Goal: Information Seeking & Learning: Learn about a topic

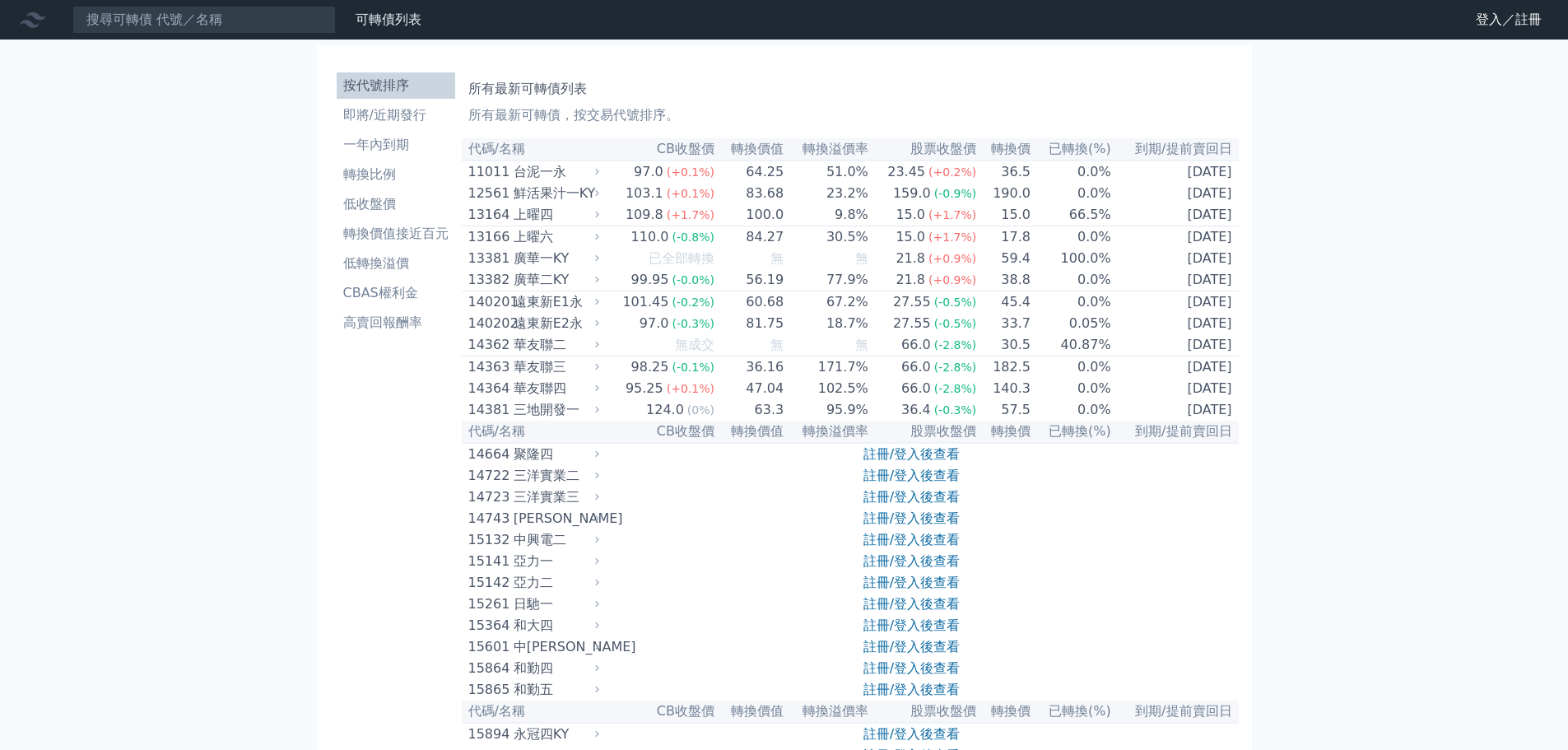
click at [1458, 10] on div "可轉債列表 財務數據 登入／註冊 登入／註冊" at bounding box center [1507, 19] width 121 height 26
click at [1477, 12] on link "登入／註冊" at bounding box center [1509, 19] width 92 height 26
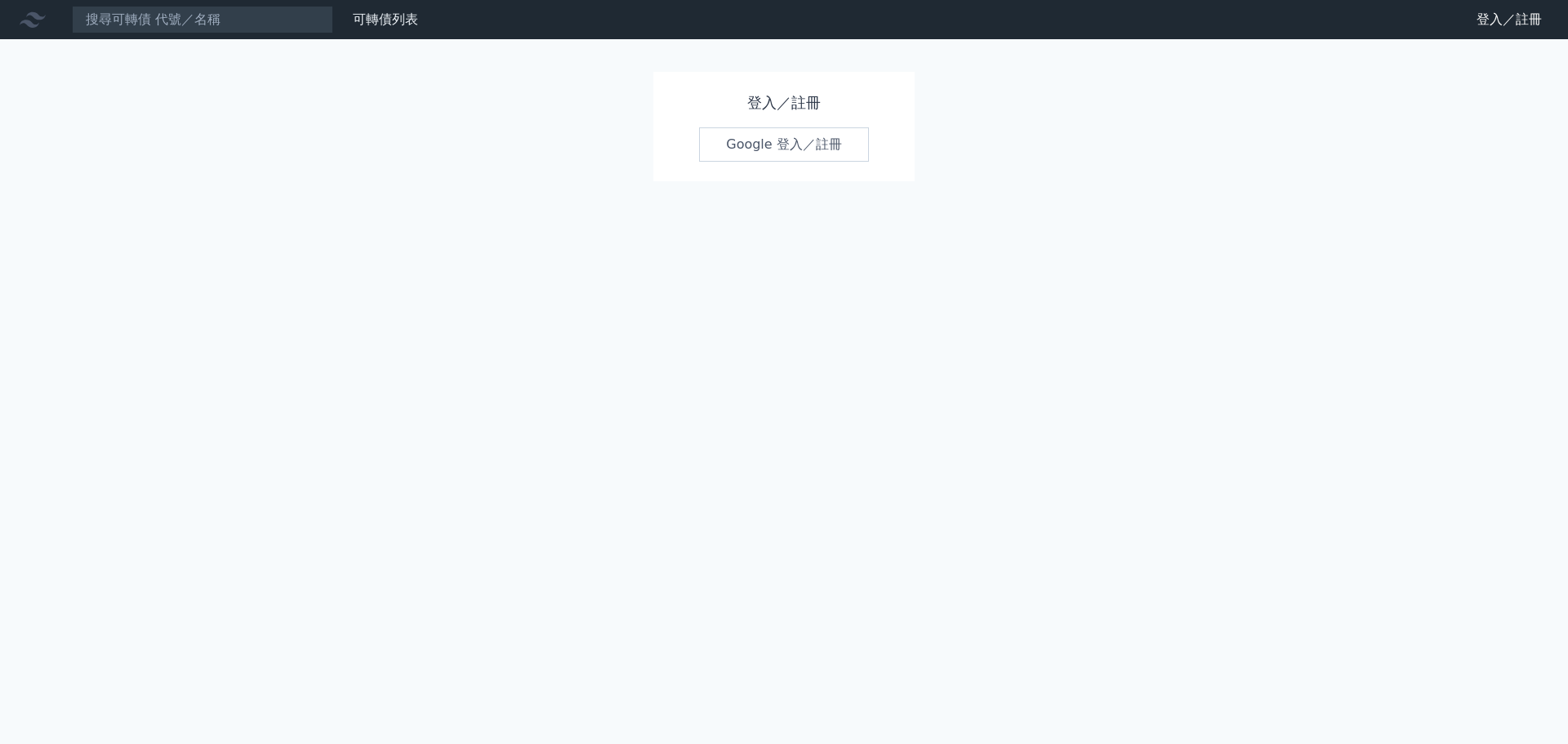
click at [800, 123] on div "登入／註冊 Google 登入／註冊" at bounding box center [784, 126] width 261 height 109
click at [788, 161] on link "Google 登入／註冊" at bounding box center [784, 144] width 170 height 34
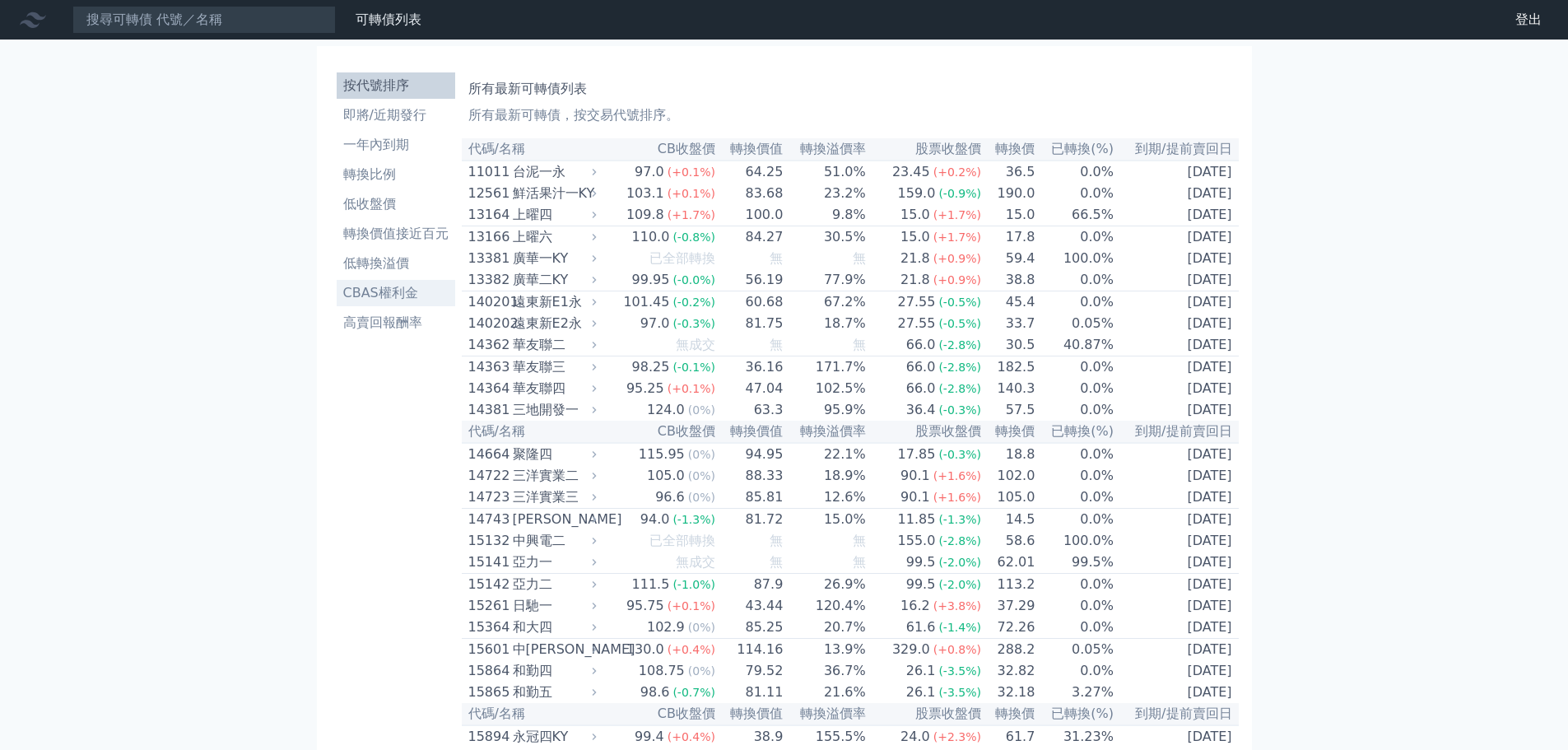
click at [386, 291] on li "CBAS權利金" at bounding box center [395, 293] width 119 height 19
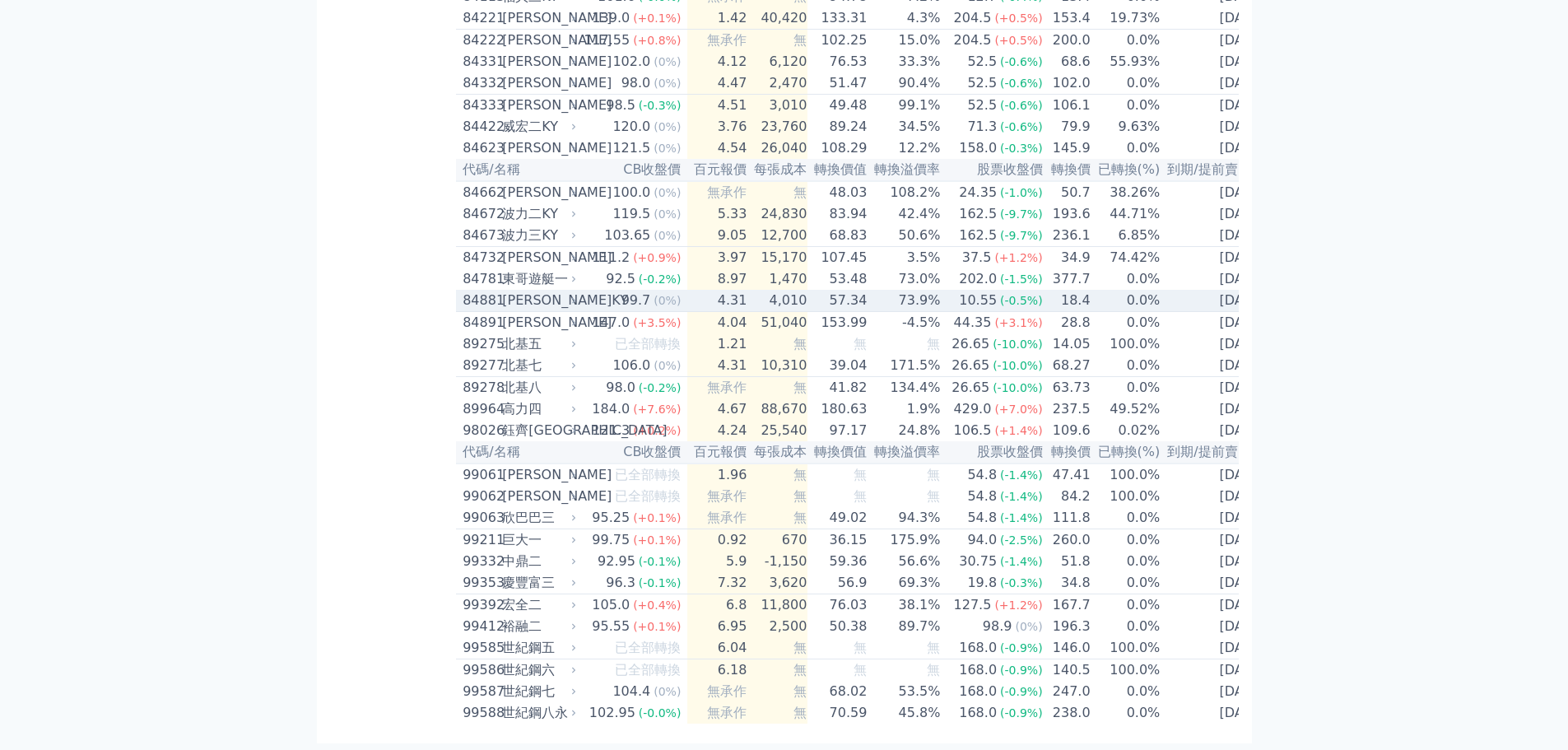
scroll to position [9121, 0]
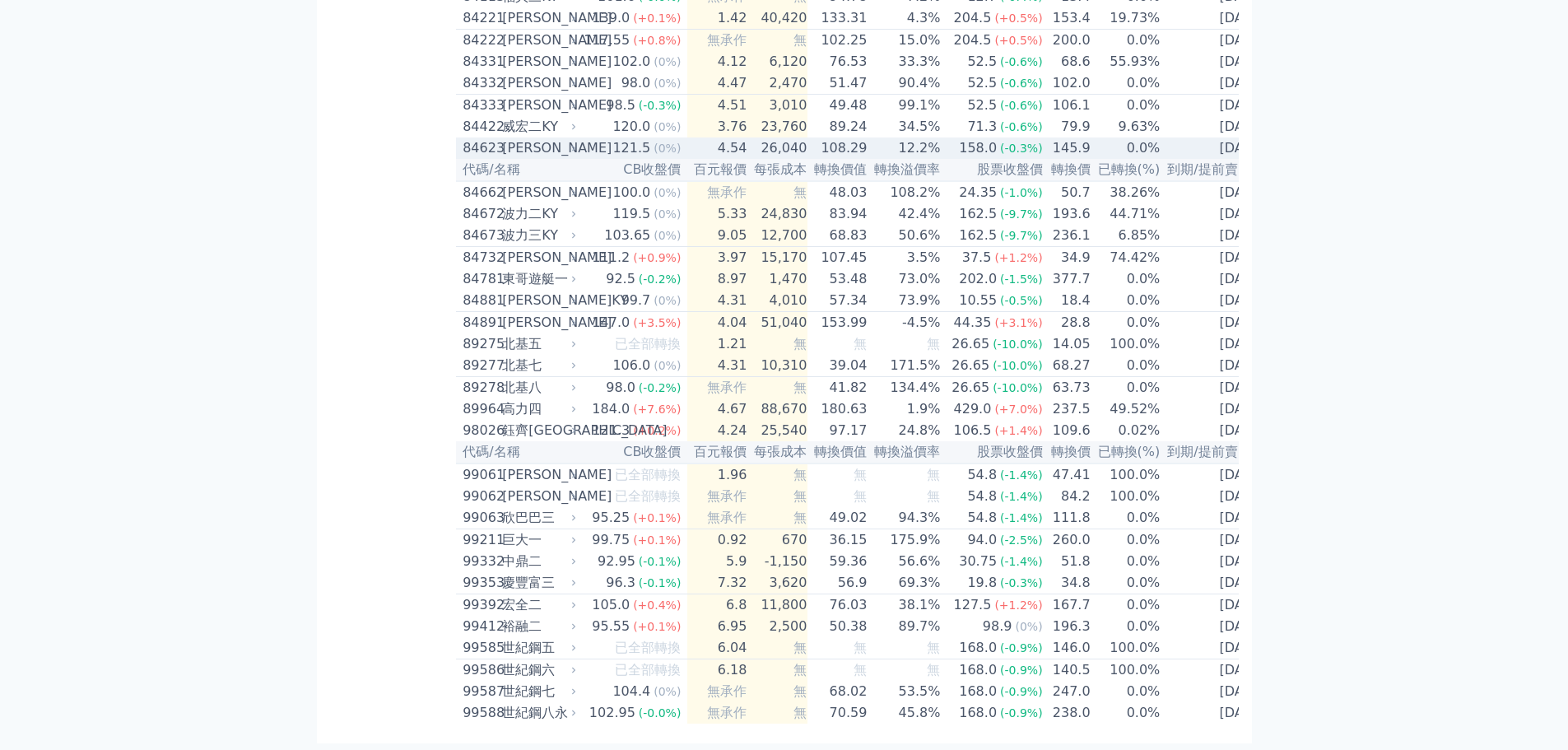
click at [534, 158] on div "[PERSON_NAME]" at bounding box center [537, 148] width 70 height 19
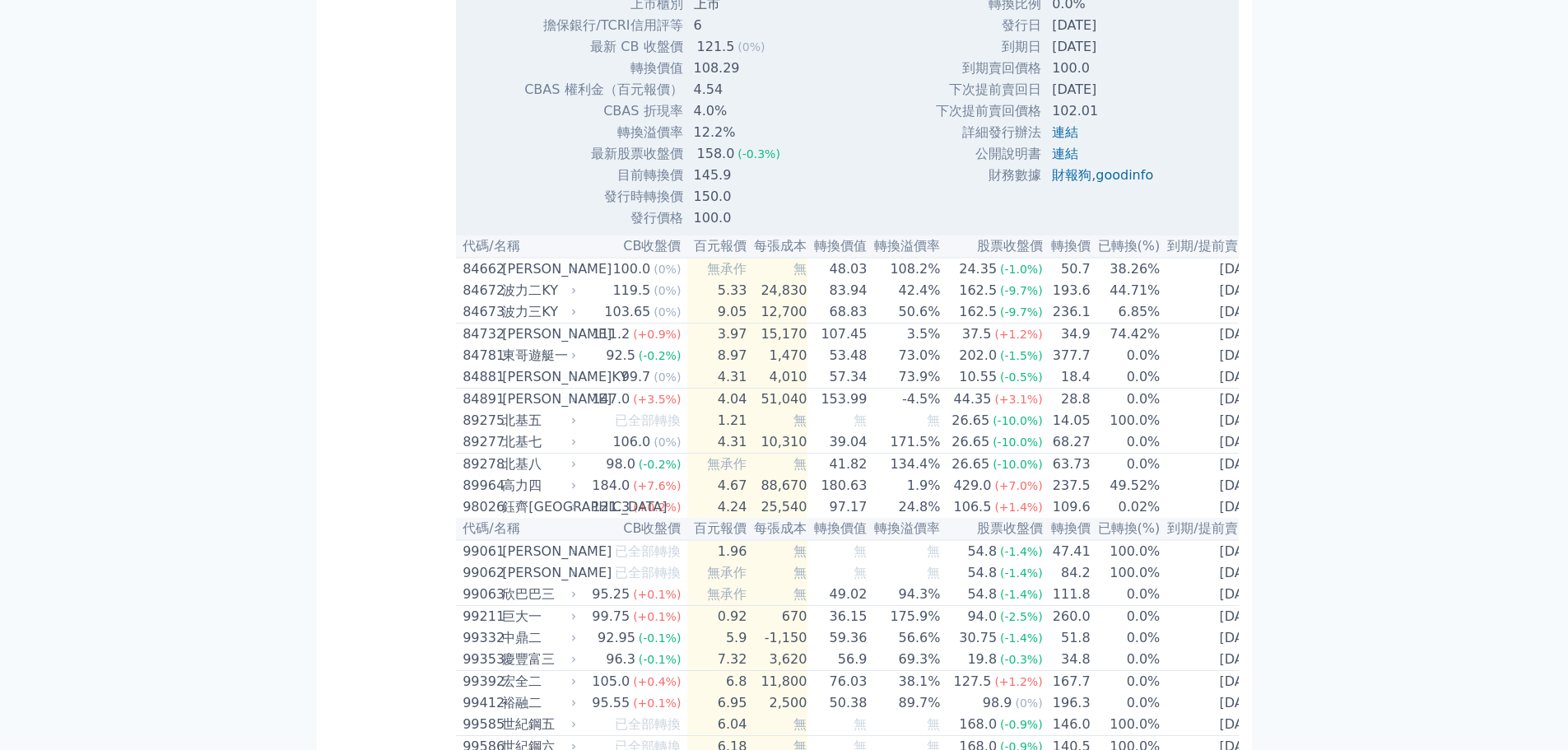
scroll to position [9451, 0]
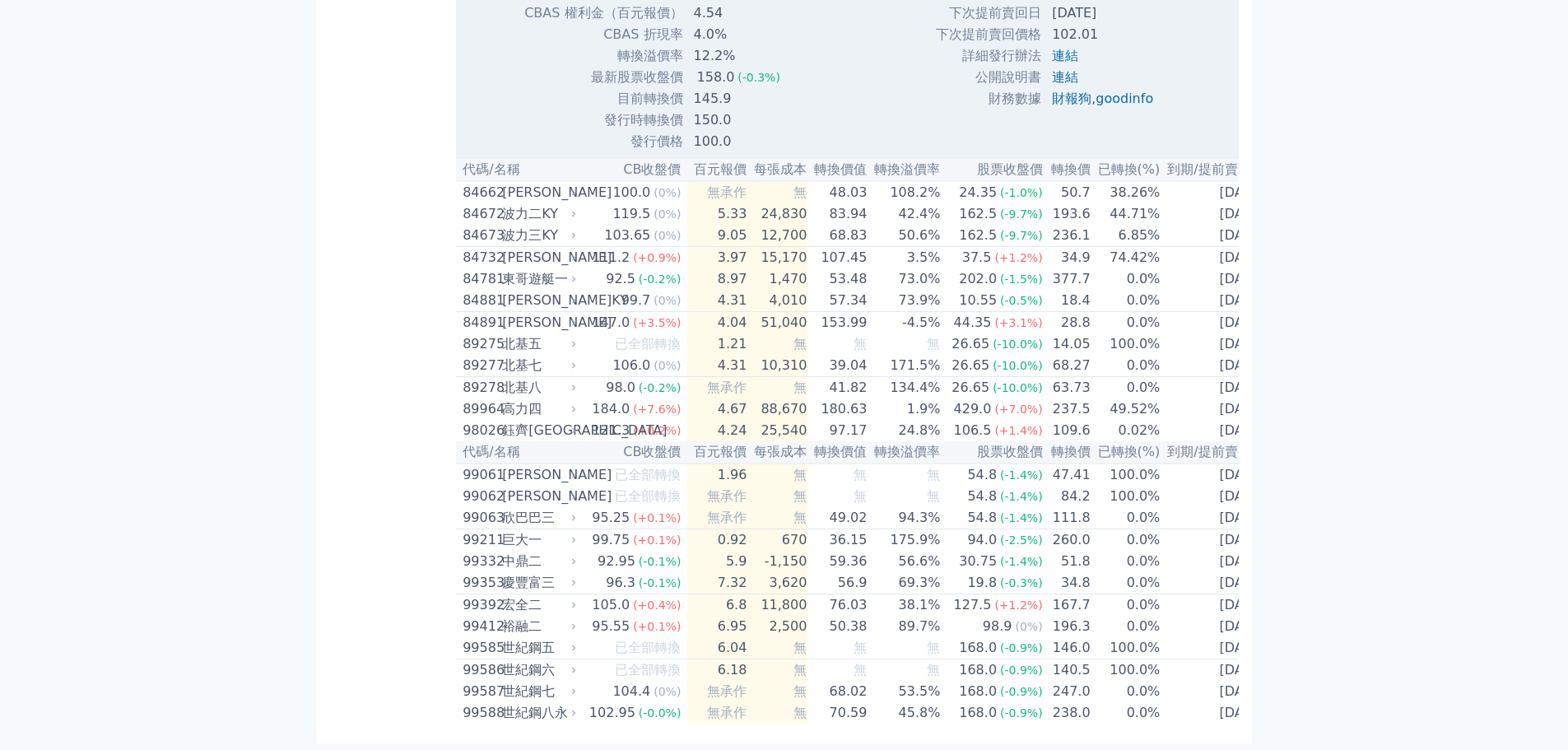
drag, startPoint x: 696, startPoint y: 366, endPoint x: 738, endPoint y: 366, distance: 42.0
drag, startPoint x: 734, startPoint y: 366, endPoint x: 693, endPoint y: 385, distance: 45.2
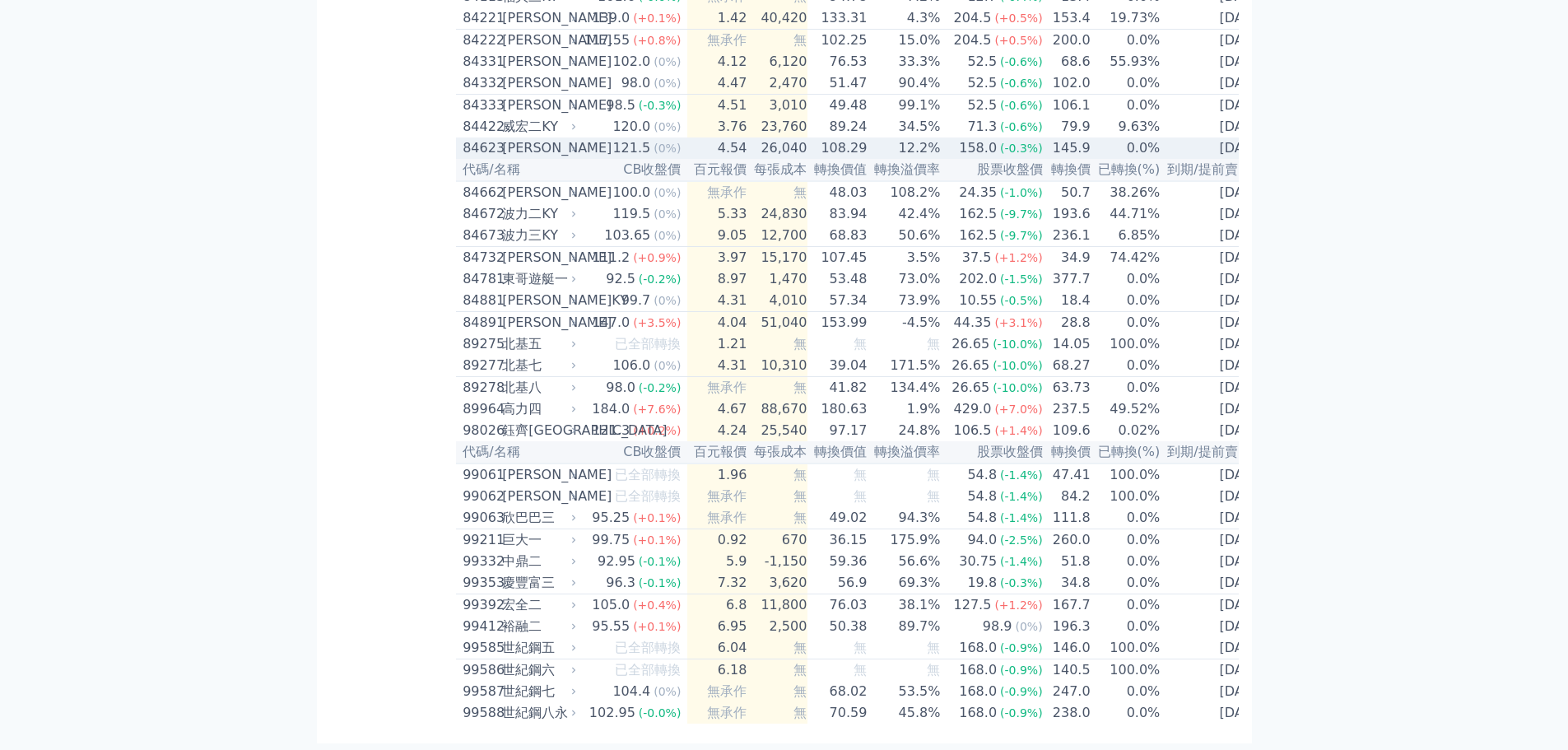
click at [550, 158] on div "[PERSON_NAME]" at bounding box center [537, 148] width 70 height 19
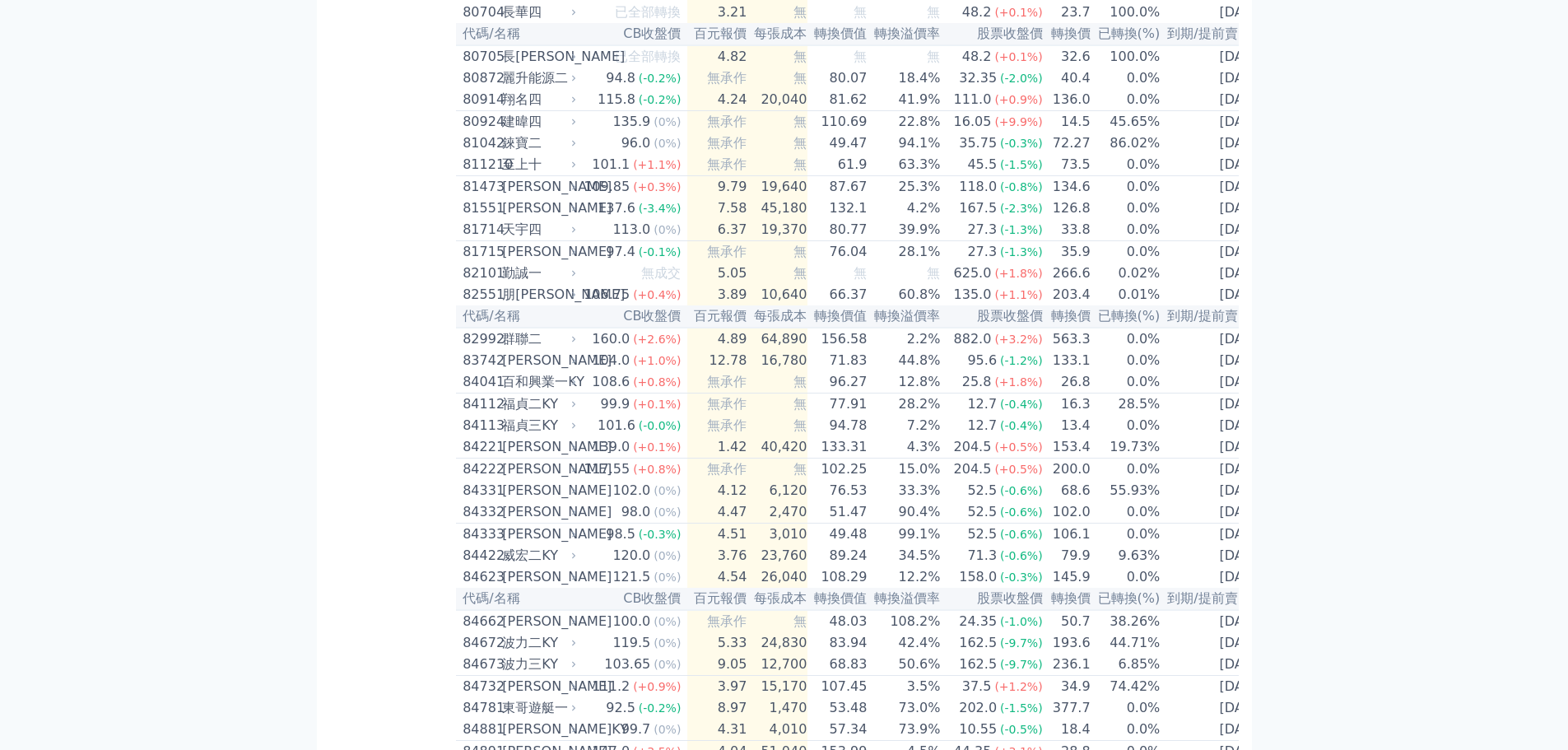
scroll to position [8298, 0]
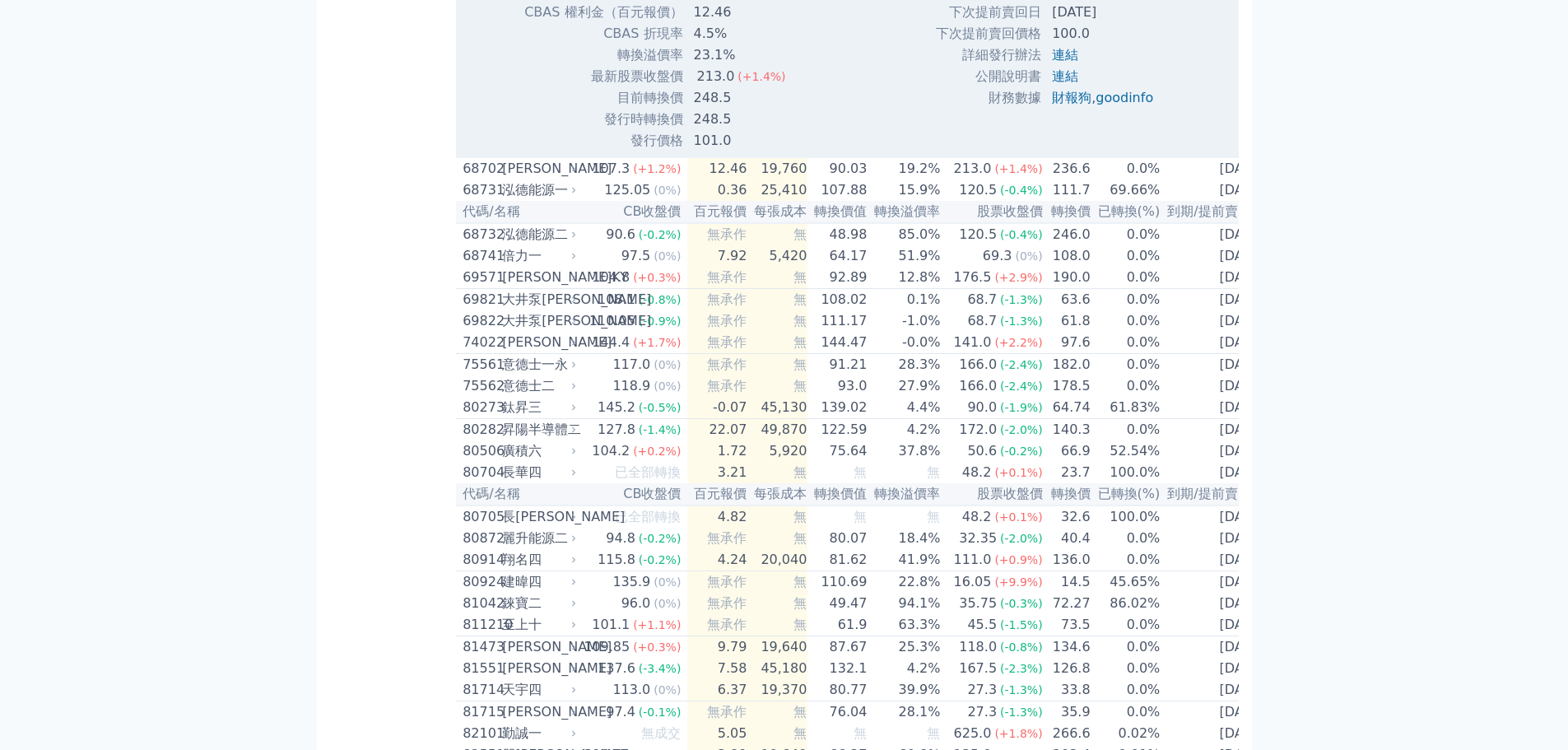
scroll to position [8380, 0]
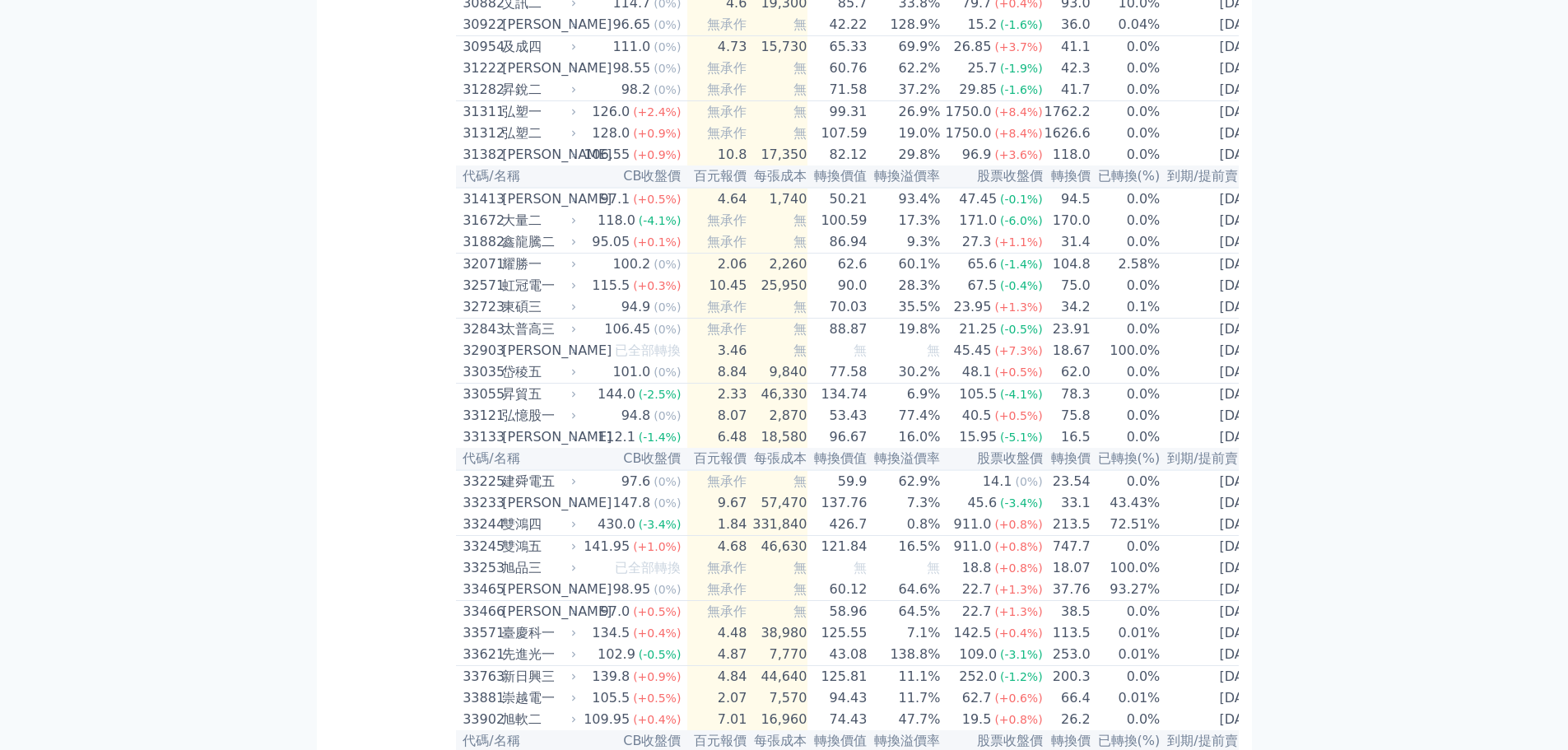
scroll to position [2552, 0]
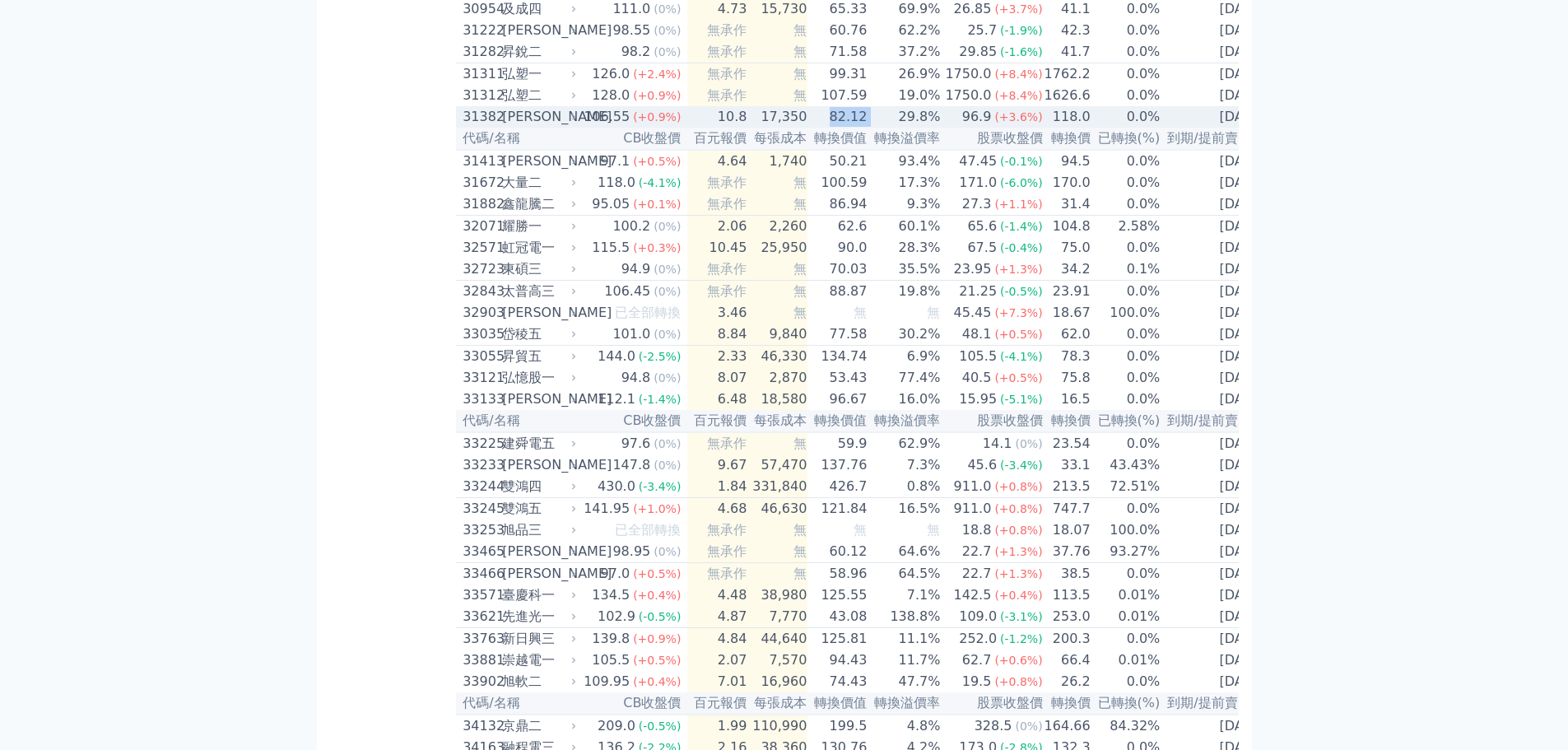
drag, startPoint x: 822, startPoint y: 309, endPoint x: 872, endPoint y: 305, distance: 50.2
click at [872, 128] on tr "31382 耀登二 106.55 (+0.9%) 10.8 17,350 82.12 29.8% 96.9 (+3.6%) 118.0 0.0% [DATE]" at bounding box center [864, 117] width 815 height 21
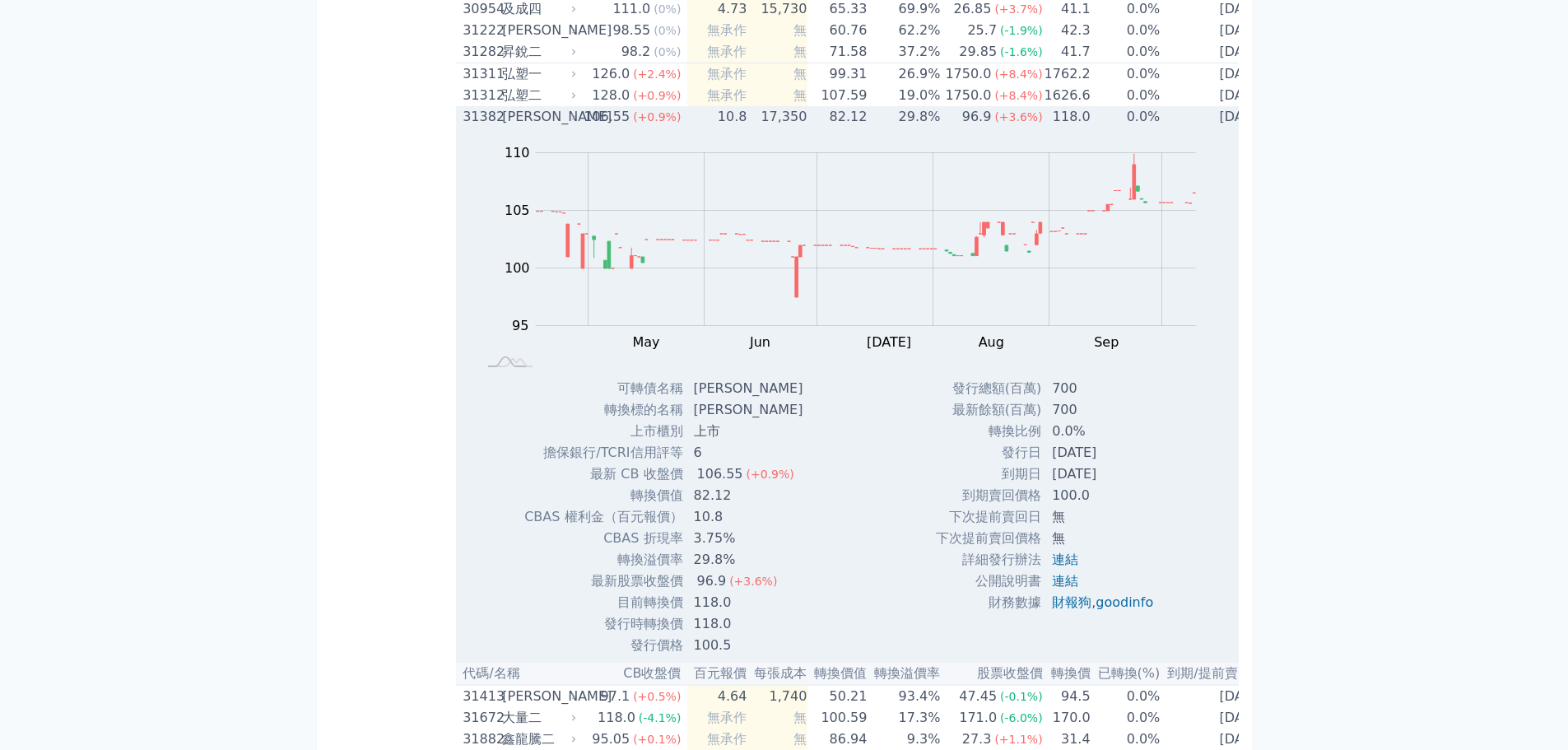
click at [839, 128] on td "82.12" at bounding box center [837, 117] width 60 height 21
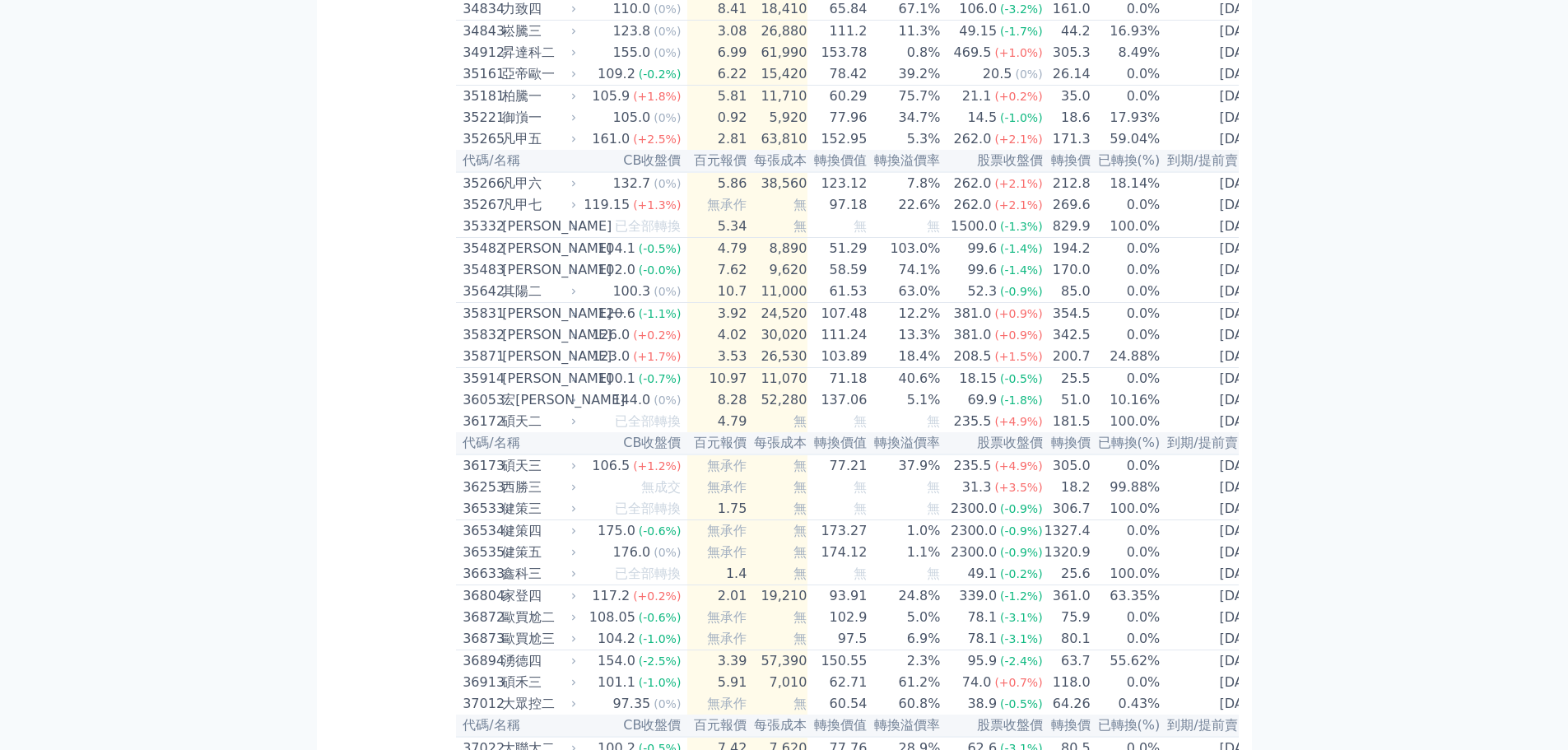
scroll to position [3540, 0]
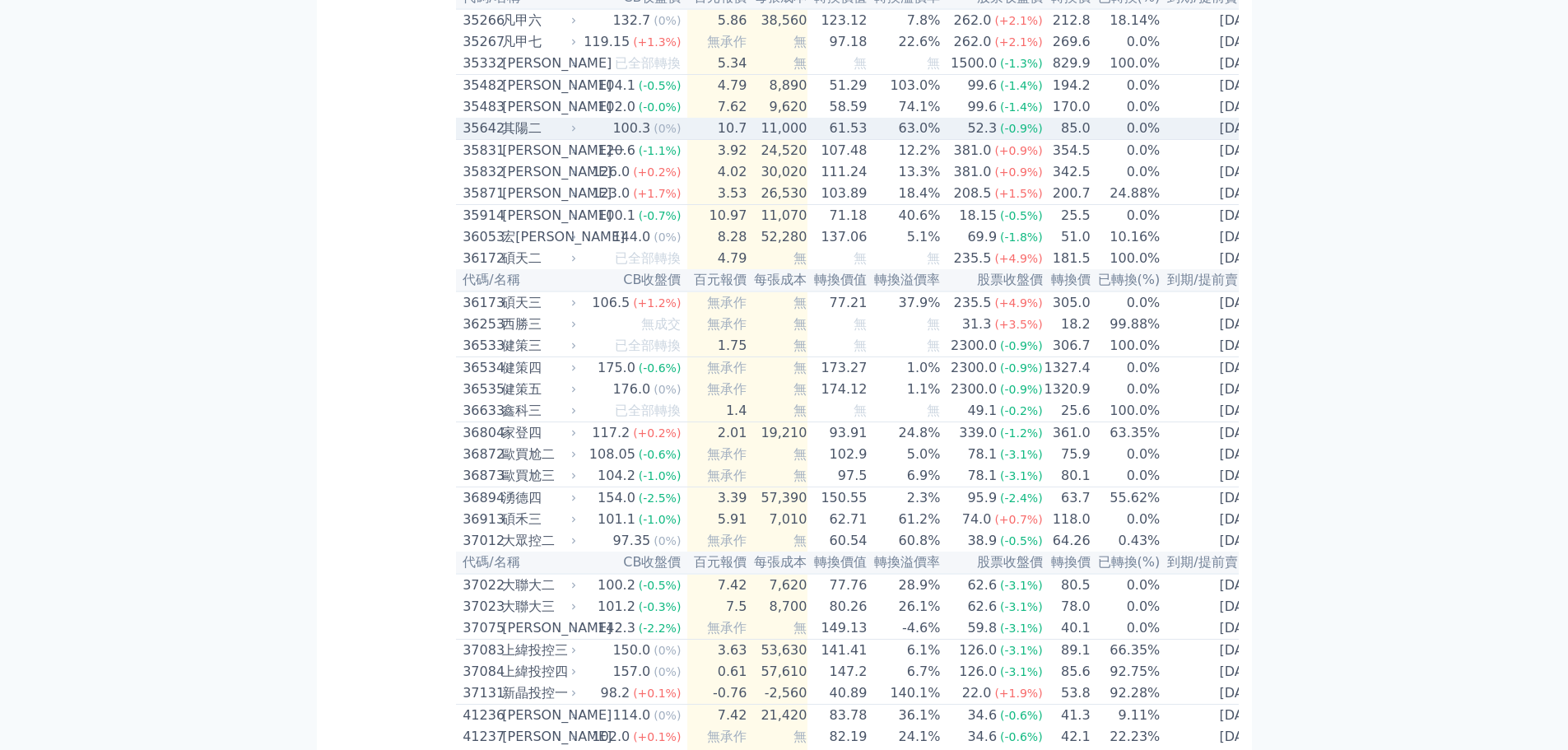
click at [619, 138] on div "100.3" at bounding box center [631, 129] width 44 height 19
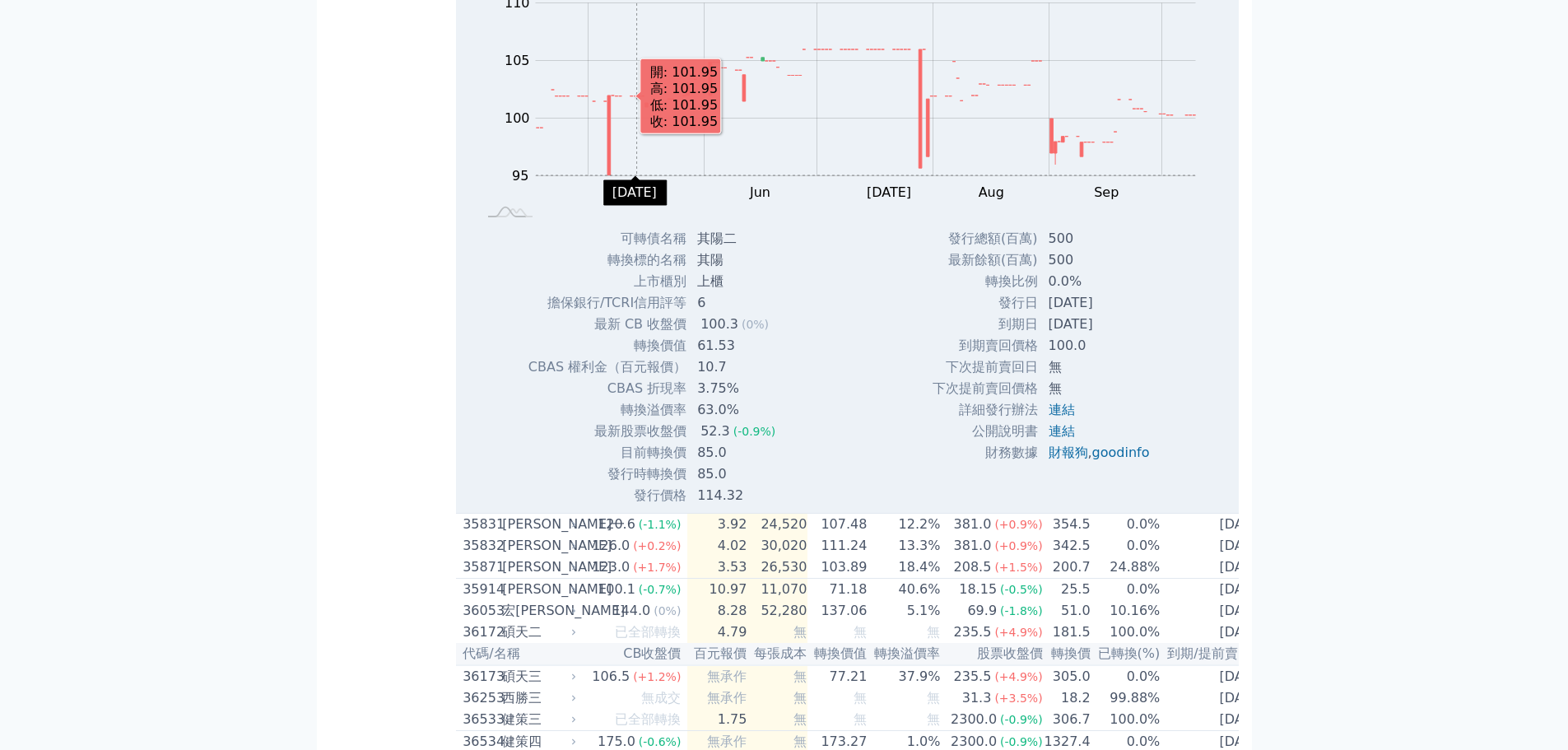
scroll to position [3704, 0]
drag, startPoint x: 696, startPoint y: 524, endPoint x: 732, endPoint y: 526, distance: 36.1
click at [732, 268] on td "其陽" at bounding box center [738, 257] width 101 height 21
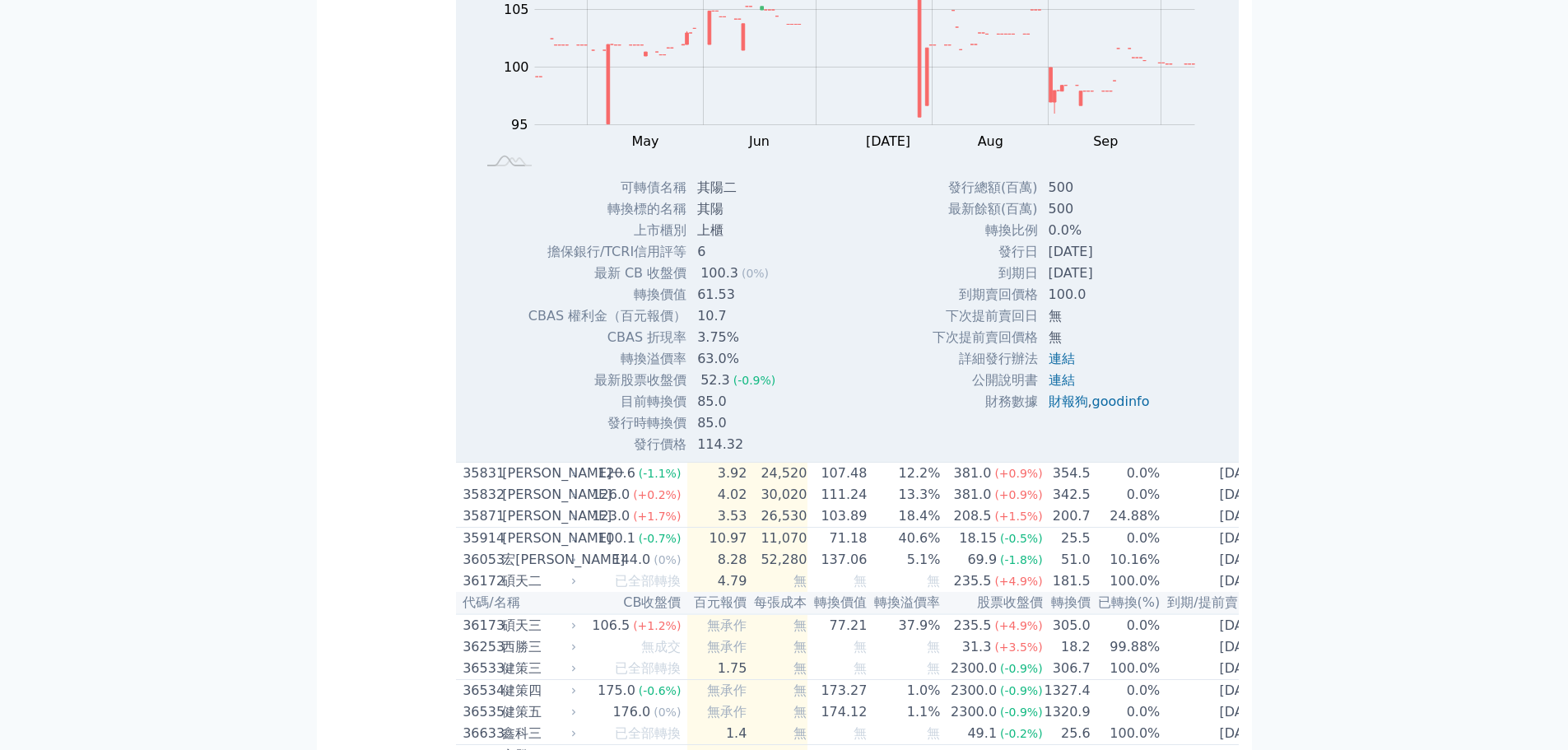
scroll to position [3786, 0]
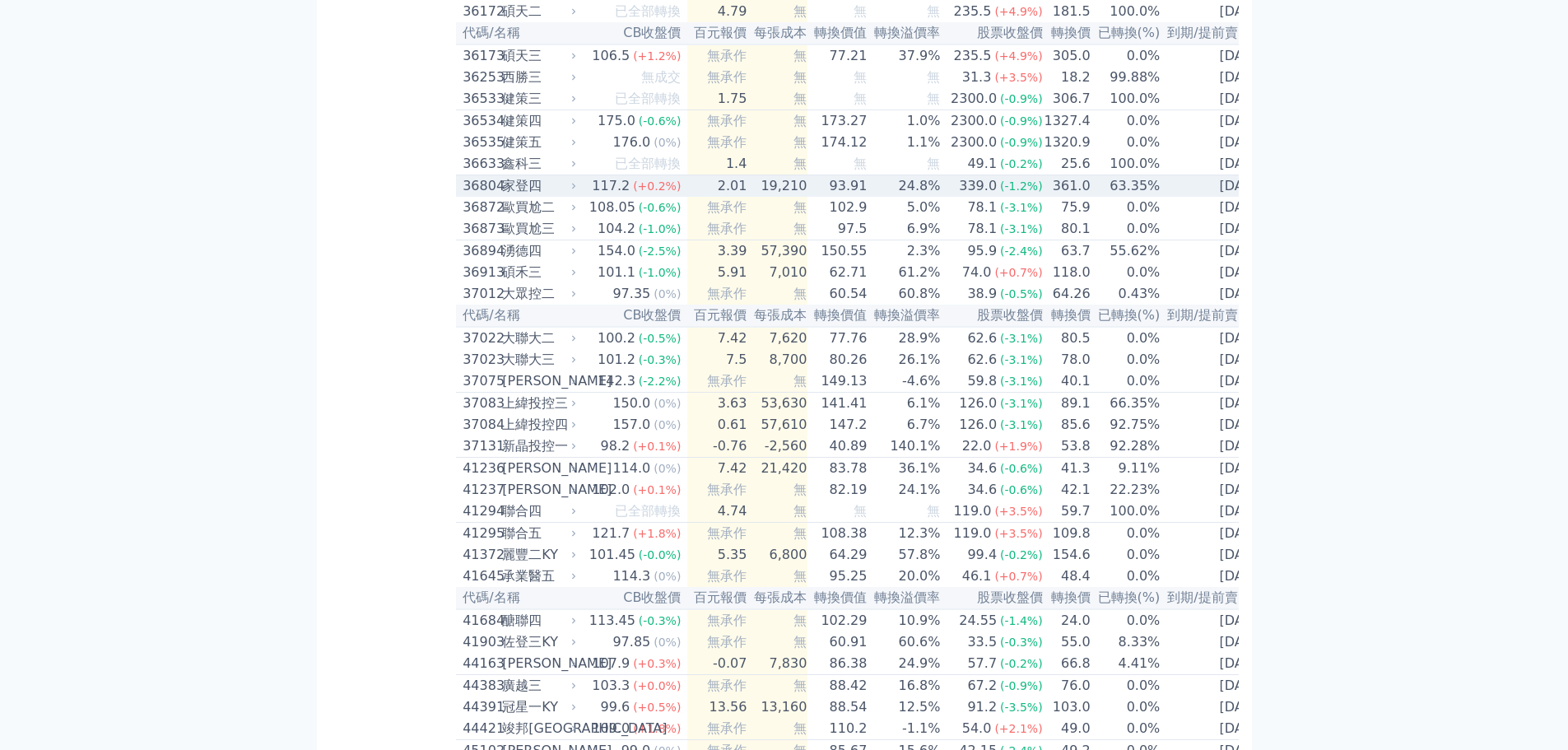
click at [688, 197] on td "2.01" at bounding box center [718, 186] width 60 height 22
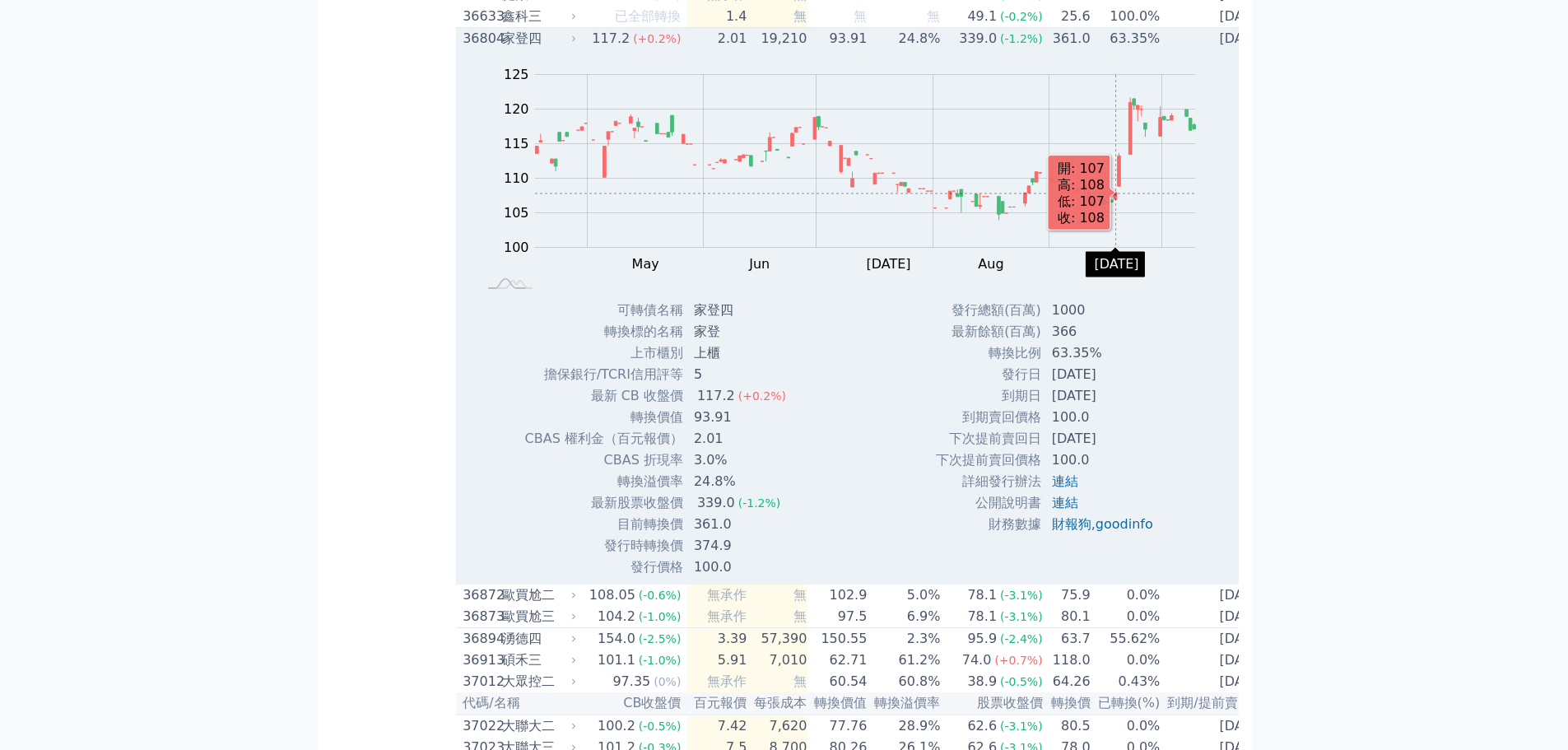
scroll to position [3951, 0]
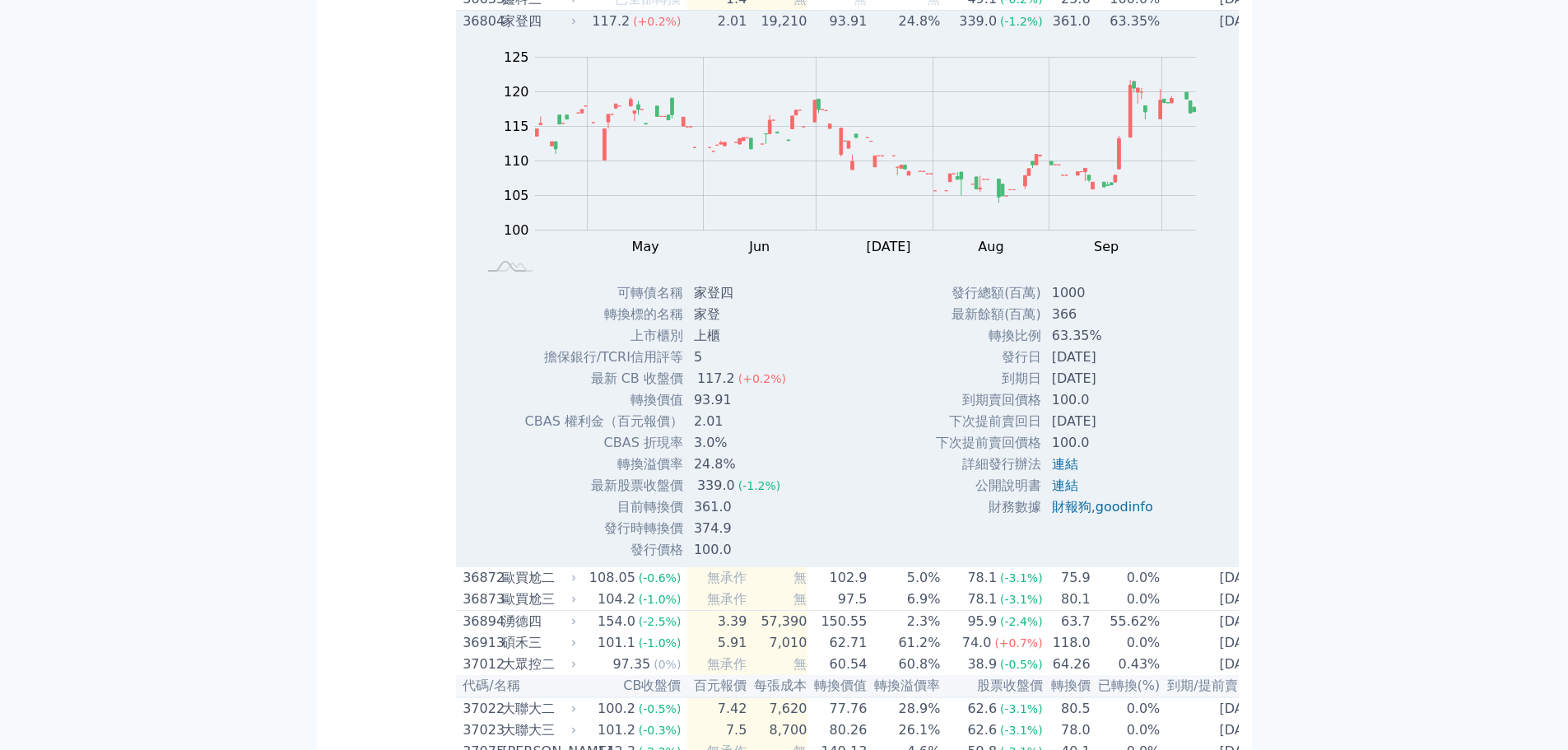
click at [525, 283] on div "Zoom Out 100 90 95 100 105 110 115 120 125 130 L Apr May Jun [DATE] Aug Sep Oct…" at bounding box center [845, 157] width 778 height 250
click at [534, 32] on div "家登四" at bounding box center [537, 21] width 70 height 19
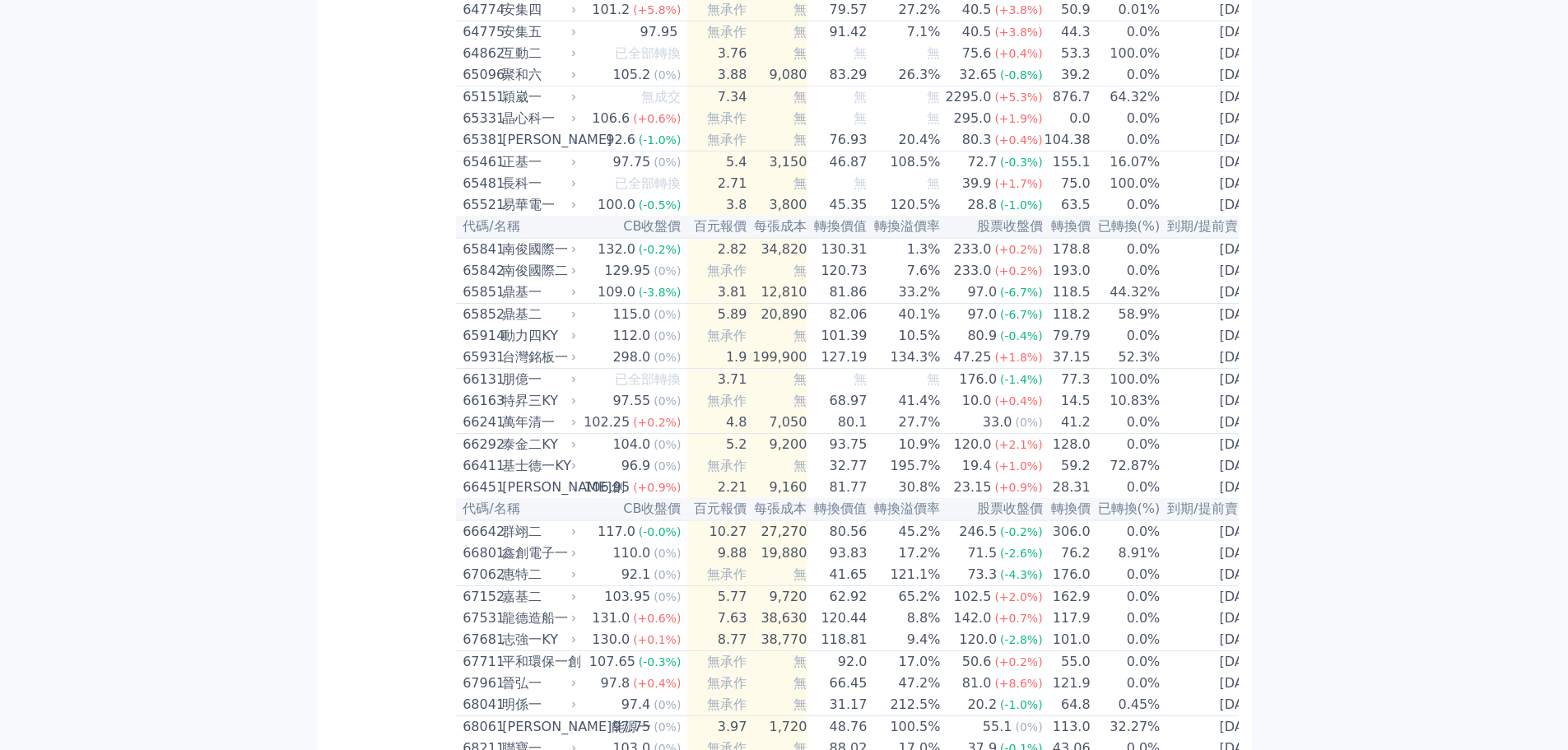
scroll to position [6996, 0]
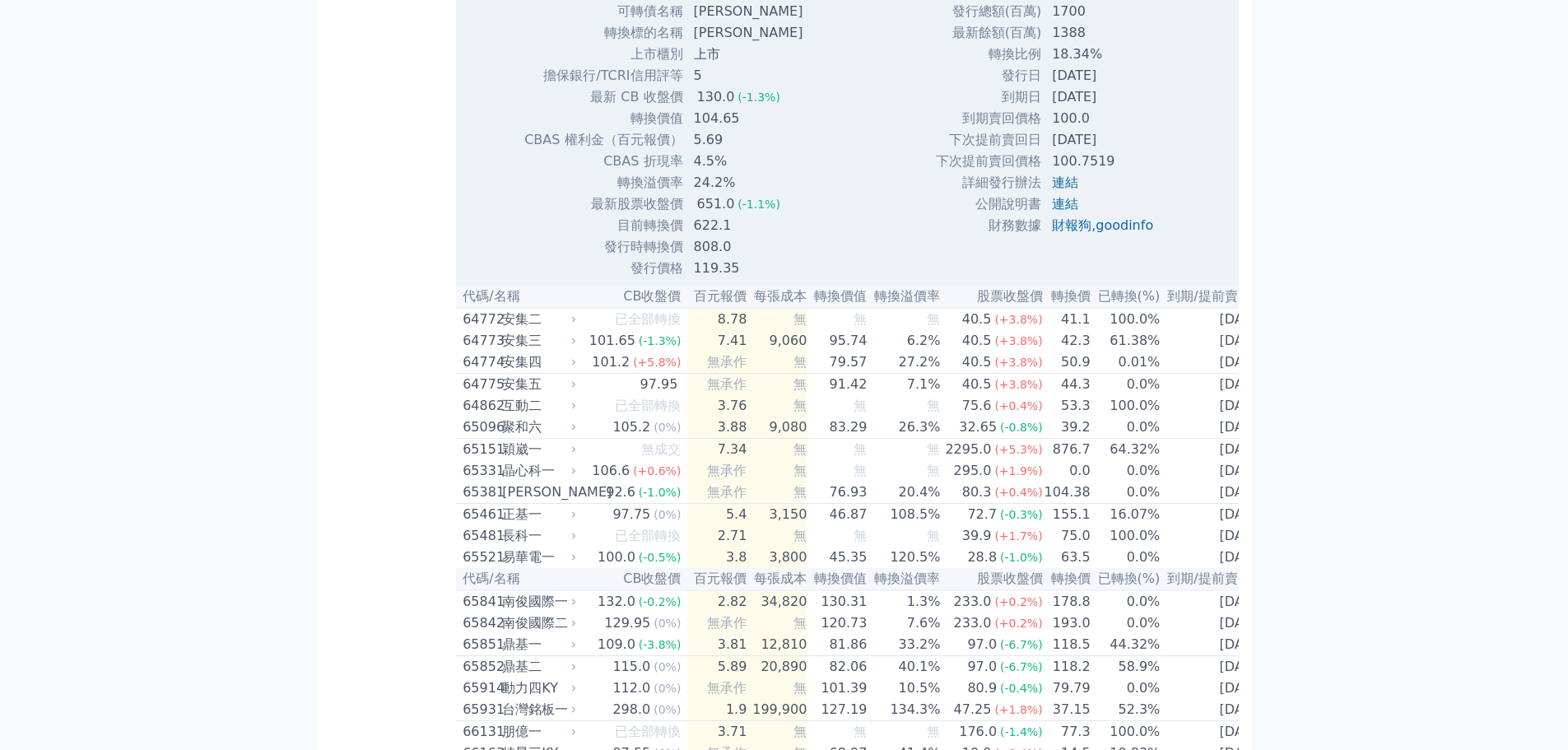
scroll to position [7326, 0]
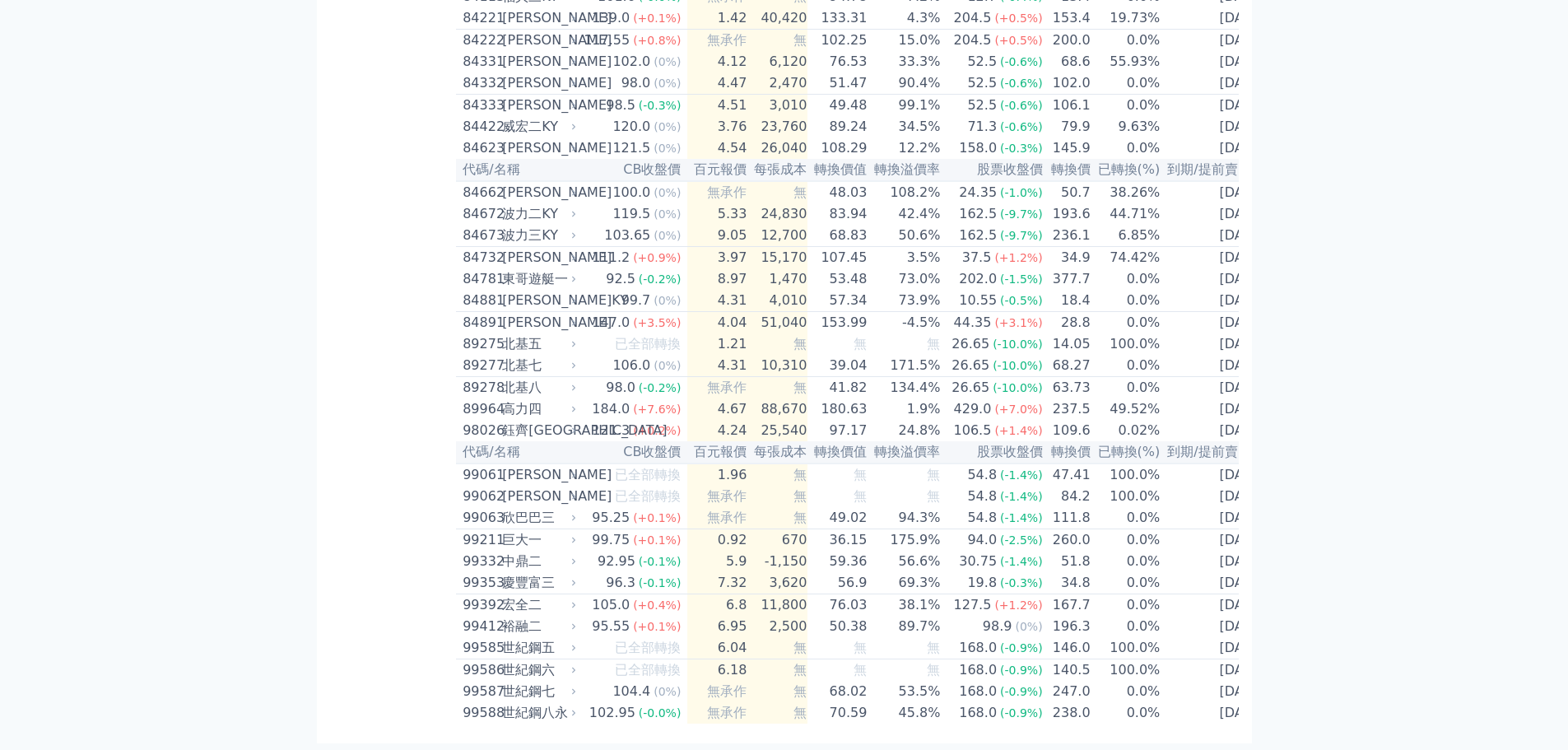
scroll to position [8973, 0]
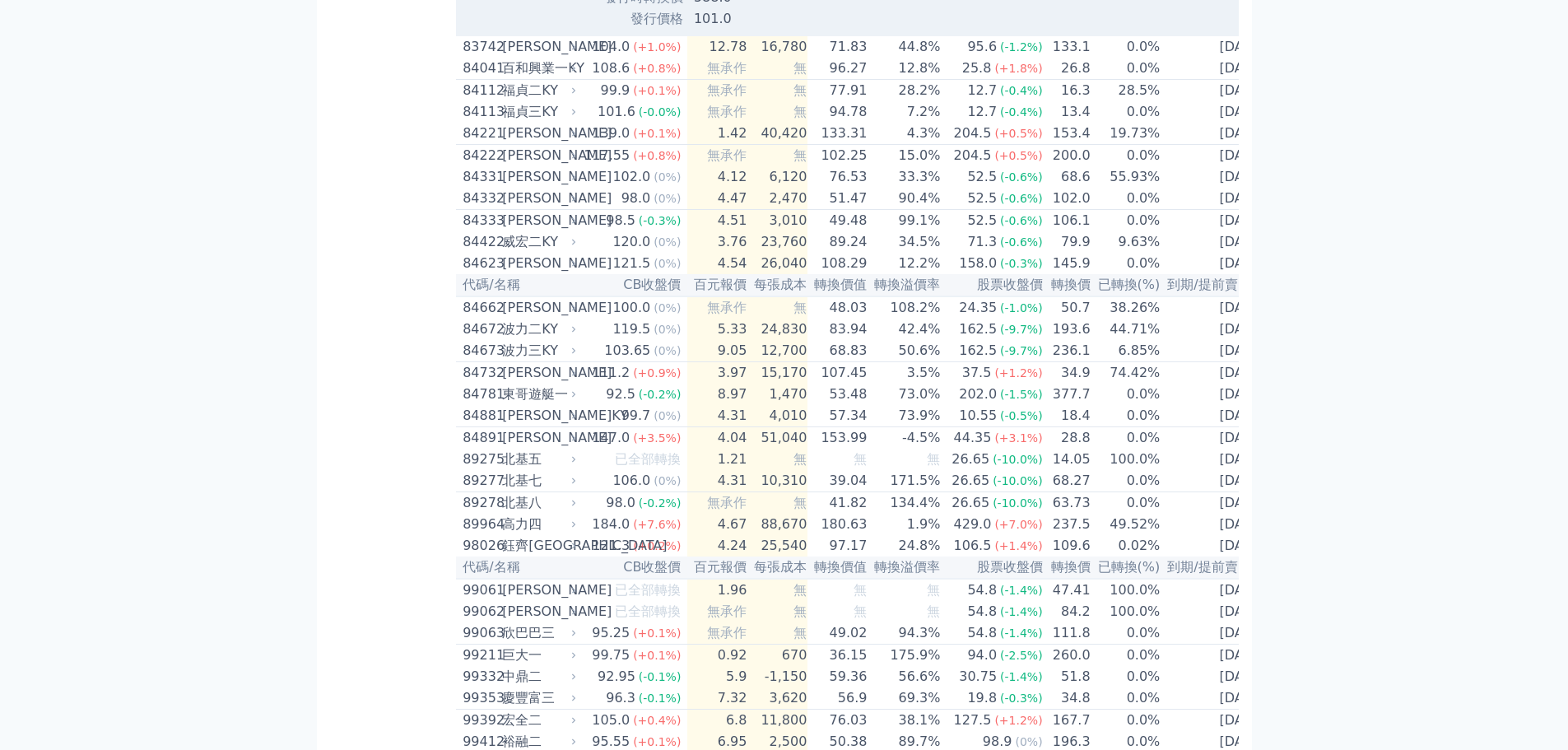
scroll to position [9055, 0]
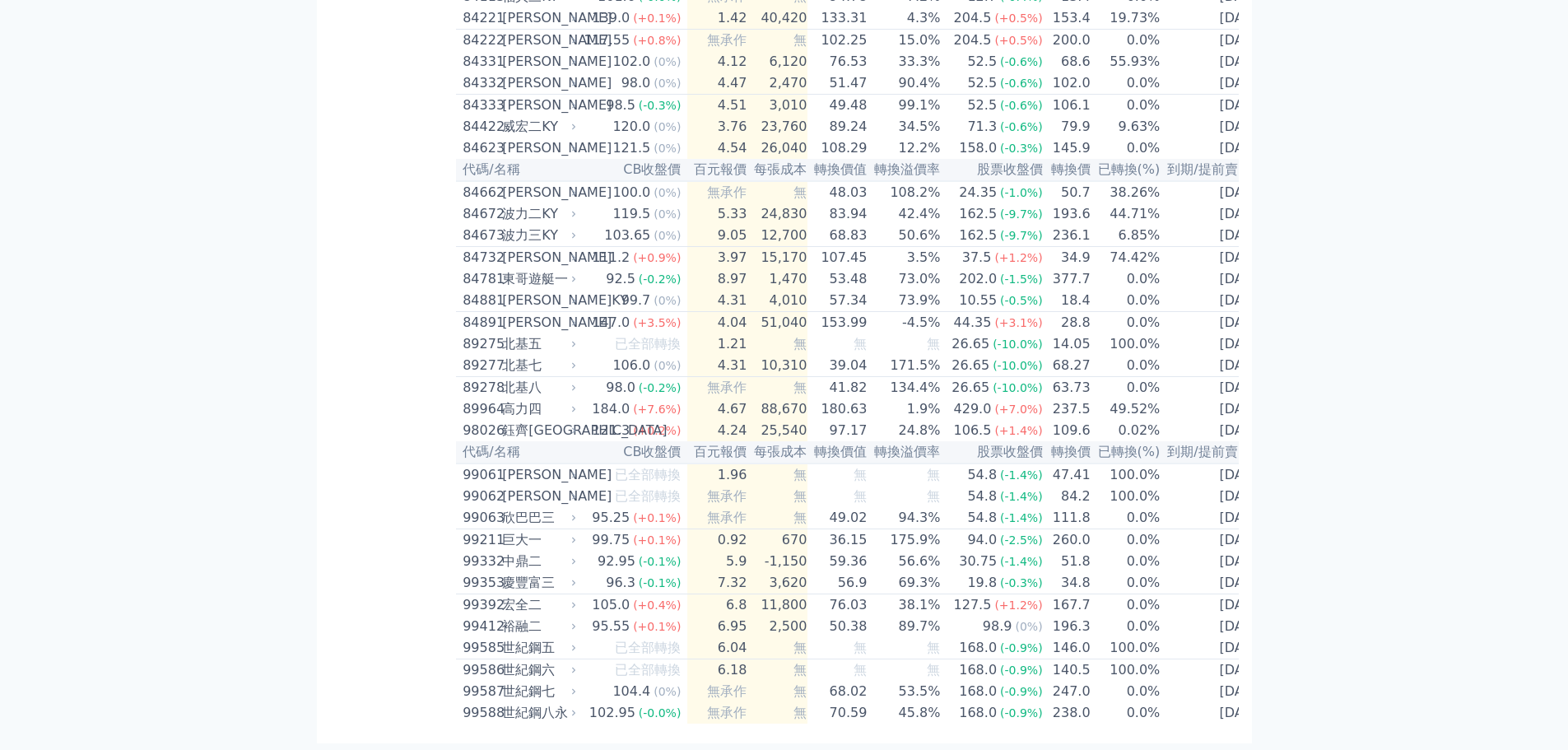
drag, startPoint x: 864, startPoint y: 231, endPoint x: 821, endPoint y: 233, distance: 43.0
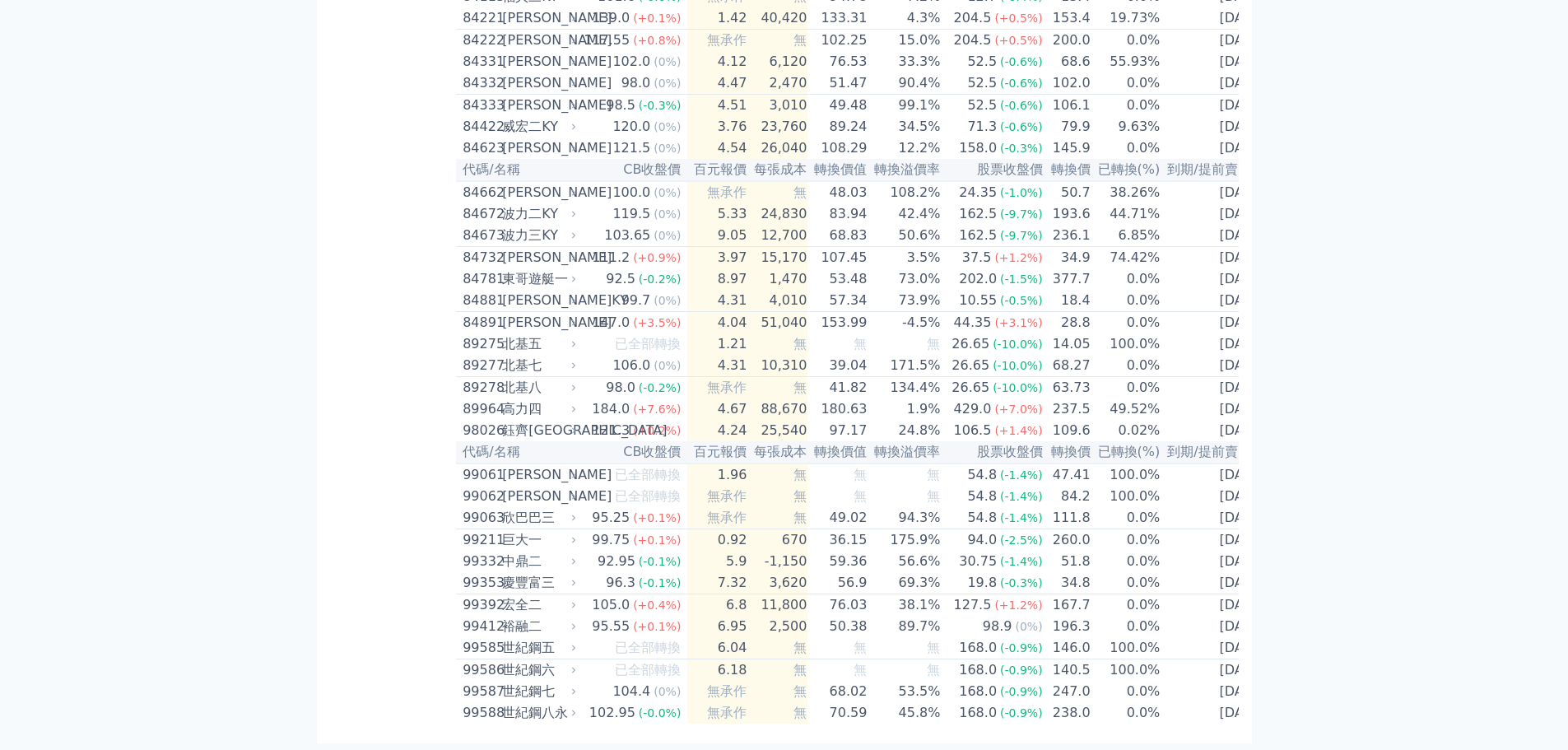
scroll to position [8874, 0]
